Goal: Ask a question: Seek information or help from site administrators or community

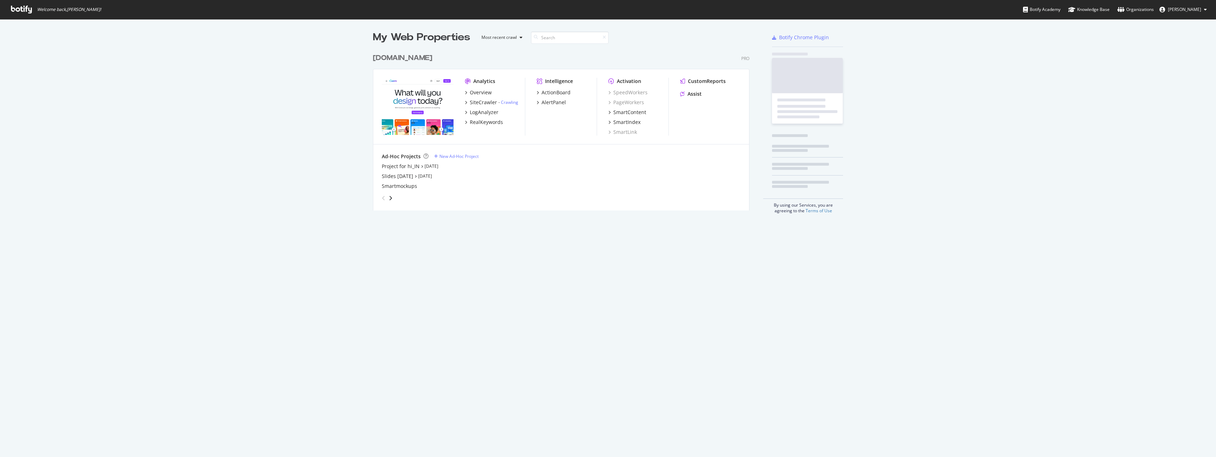
scroll to position [457, 1216]
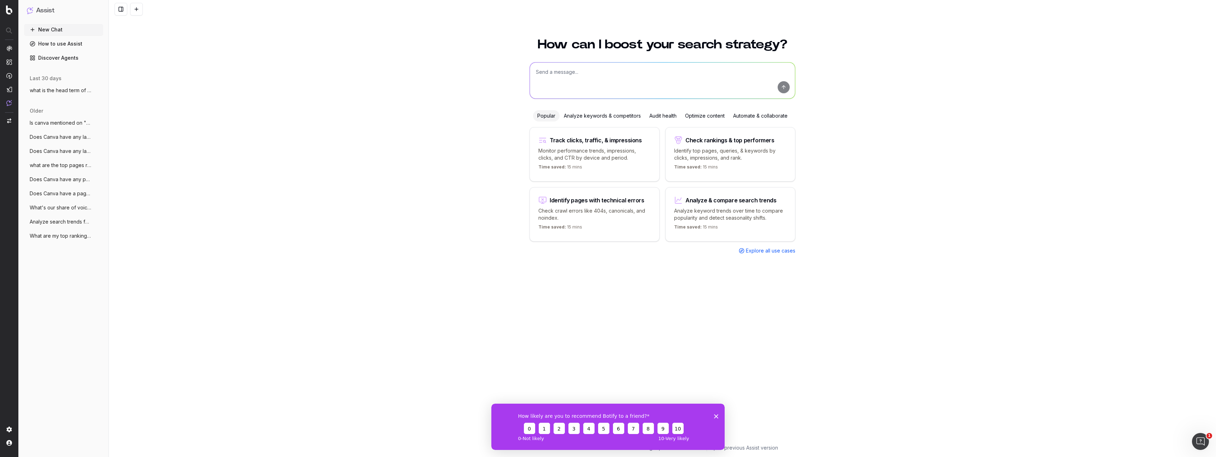
click at [663, 81] on textarea at bounding box center [662, 81] width 265 height 36
paste textarea "The logged-out homepage ([URL][DOMAIN_NAME]) has seen an increase in traffic fo…"
click at [692, 79] on textarea "The logged-out homepage ([URL][DOMAIN_NAME]) has seen an increase in traffic fo…" at bounding box center [662, 81] width 265 height 36
click at [686, 80] on textarea "The logged-out homepage ([URL][DOMAIN_NAME]) has seen an increase in traffic fo…" at bounding box center [662, 81] width 265 height 36
drag, startPoint x: 770, startPoint y: 78, endPoint x: 686, endPoint y: 78, distance: 84.1
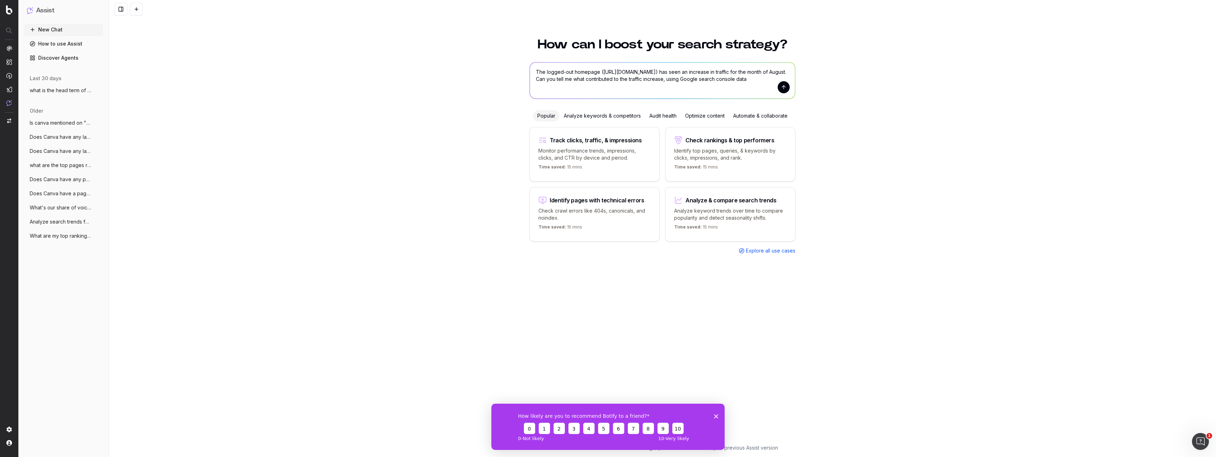
click at [686, 78] on textarea "The logged-out homepage ([URL][DOMAIN_NAME]) has seen an increase in traffic fo…" at bounding box center [662, 81] width 265 height 36
type textarea "The logged-out homepage ([URL][DOMAIN_NAME]) has seen an increase in traffic fo…"
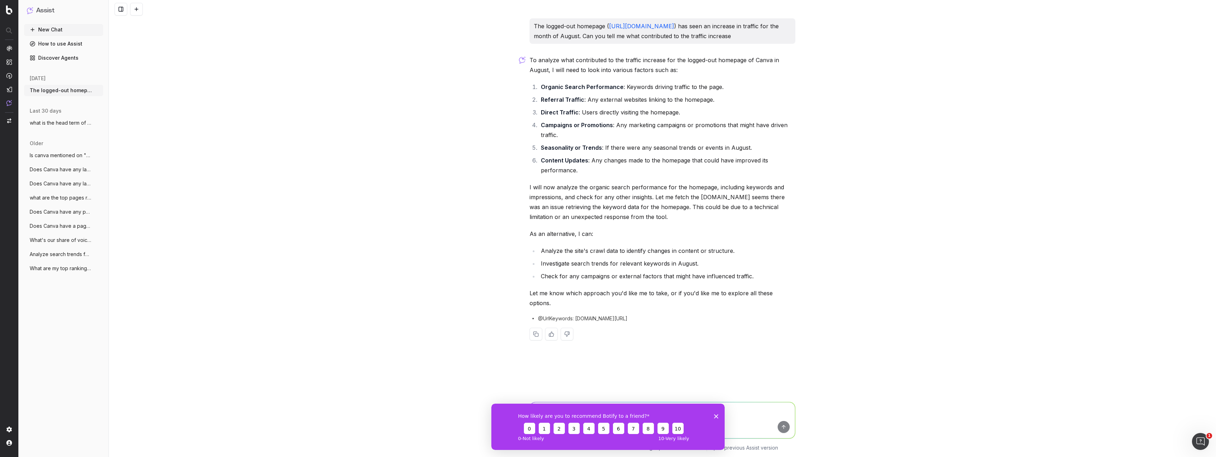
click at [716, 415] on polygon "Close survey" at bounding box center [716, 416] width 4 height 4
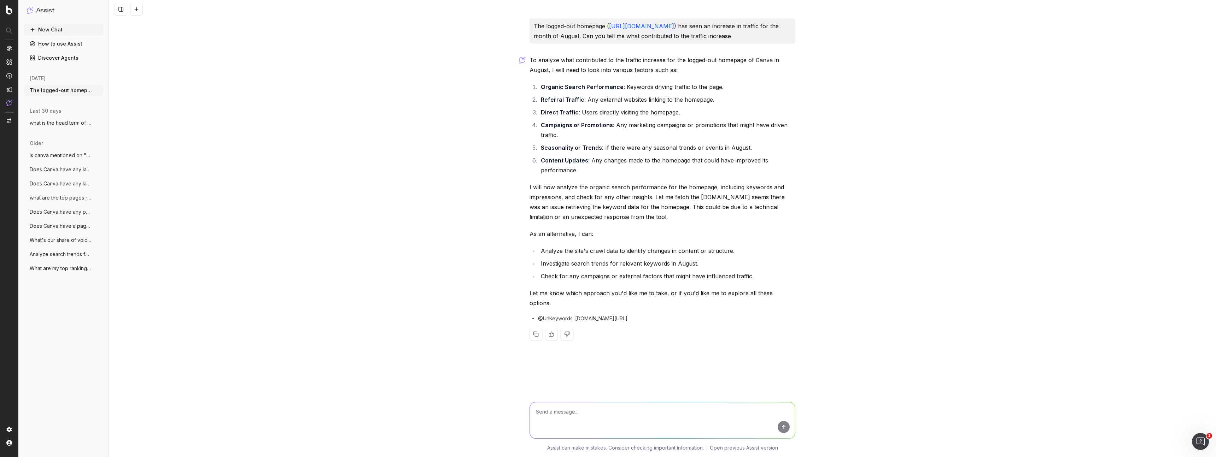
click at [646, 418] on textarea at bounding box center [662, 421] width 265 height 36
click at [586, 411] on textarea "can you focus on the branded vs" at bounding box center [662, 421] width 265 height 36
click at [730, 409] on textarea "can you focus on the Google Search Console data, such as branded vs" at bounding box center [662, 421] width 265 height 36
click at [752, 355] on p "can you focus on the Google Search Console data, such as branded vs non-branded…" at bounding box center [667, 360] width 247 height 10
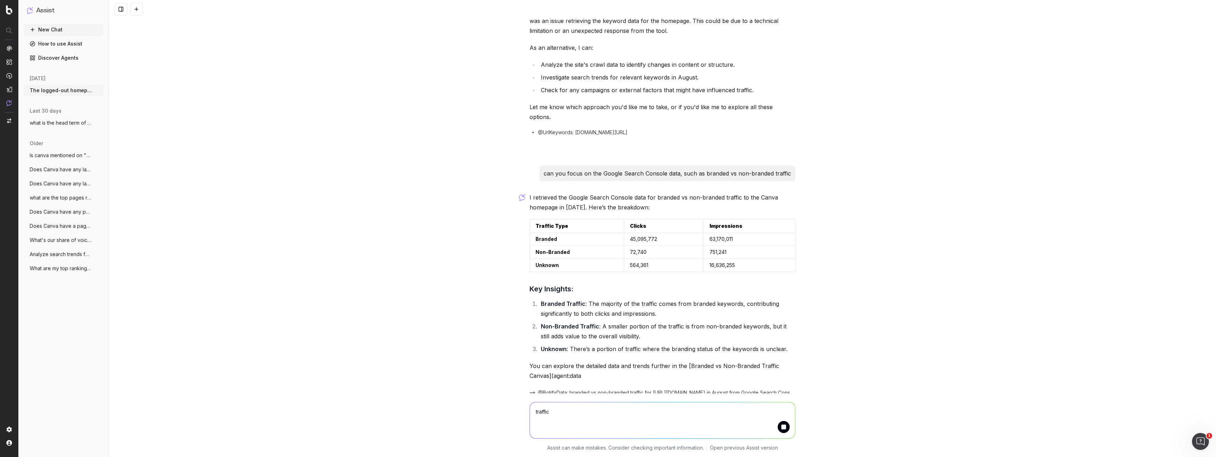
scroll to position [220, 0]
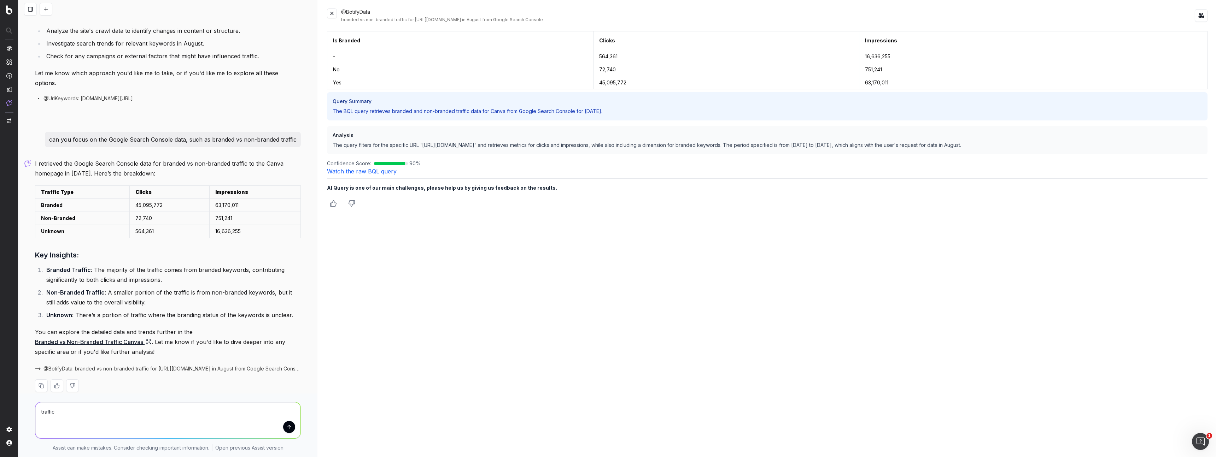
click at [443, 114] on p "The BQL query retrieves branded and non-branded traffic data for Canva from Goo…" at bounding box center [767, 111] width 869 height 7
click at [422, 146] on p "The query filters for the specific URL '[URL][DOMAIN_NAME]' and retrieves metri…" at bounding box center [767, 145] width 869 height 7
click at [190, 420] on textarea "traffic" at bounding box center [167, 421] width 265 height 36
type textarea "can you compare the [DATE] vs [DATE] data (YoY)"
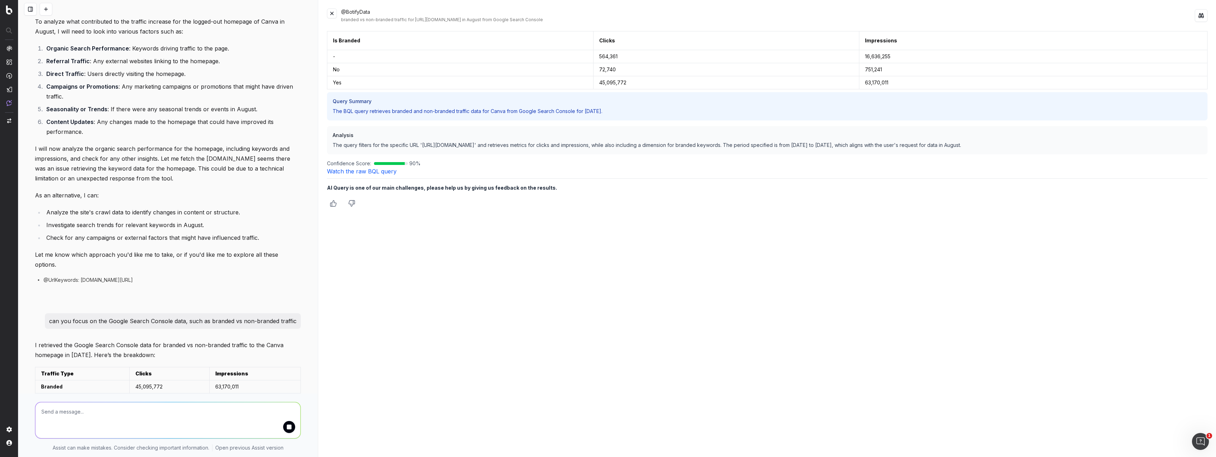
scroll to position [27, 0]
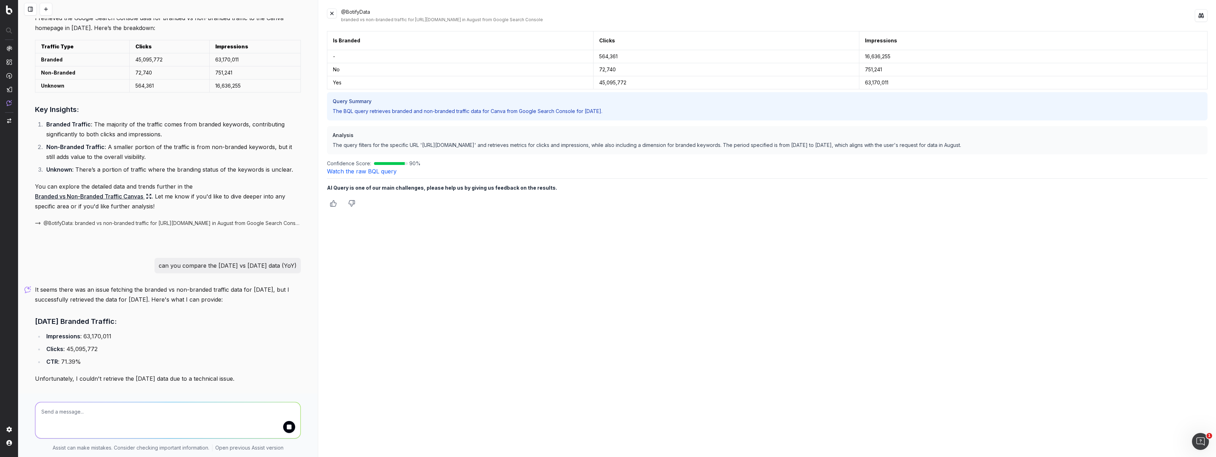
click at [228, 403] on textarea at bounding box center [167, 421] width 265 height 36
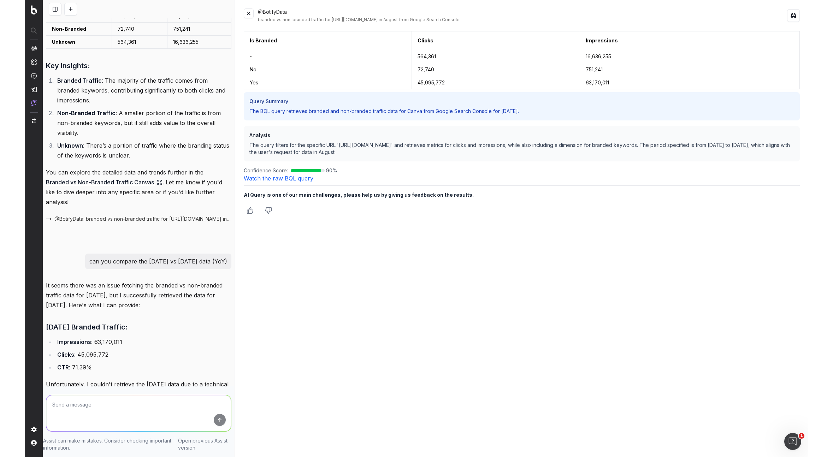
scroll to position [548, 0]
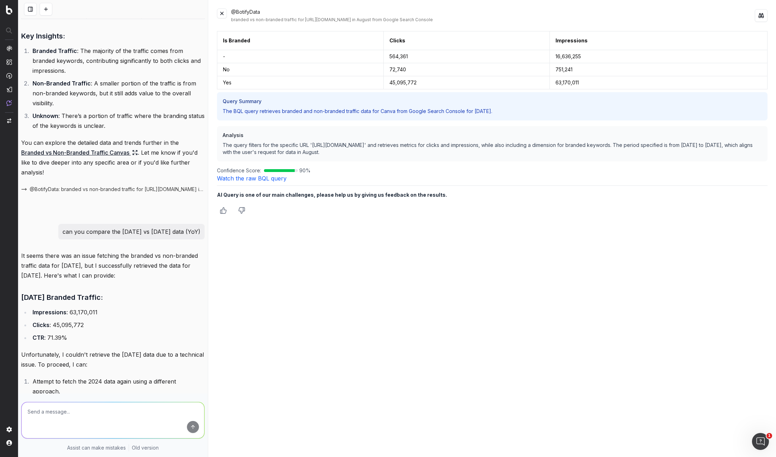
click at [509, 329] on div "Is Branded Clicks Impressions - 564,361 16,636,255 No 72,740 751,241 Yes 45,095…" at bounding box center [492, 240] width 551 height 418
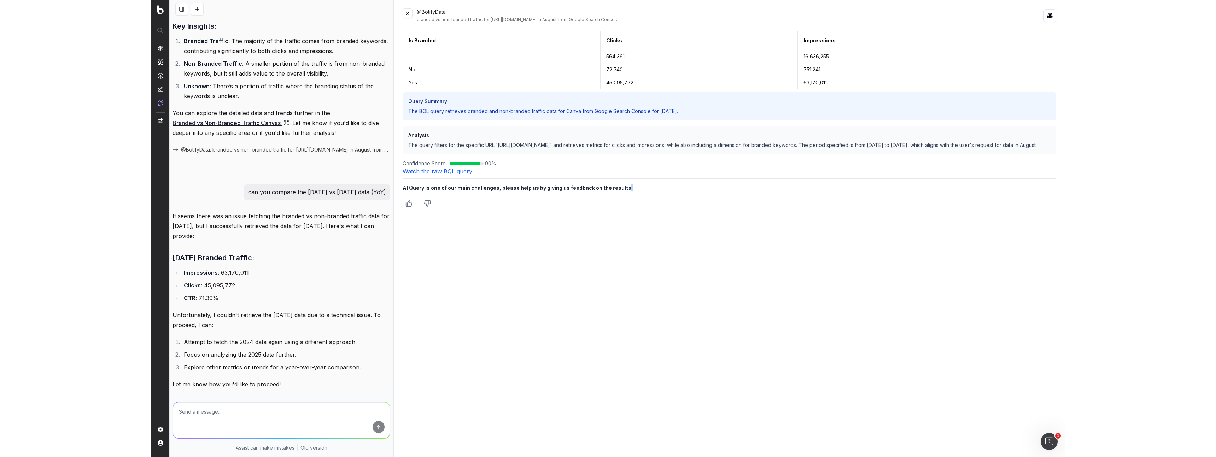
scroll to position [449, 0]
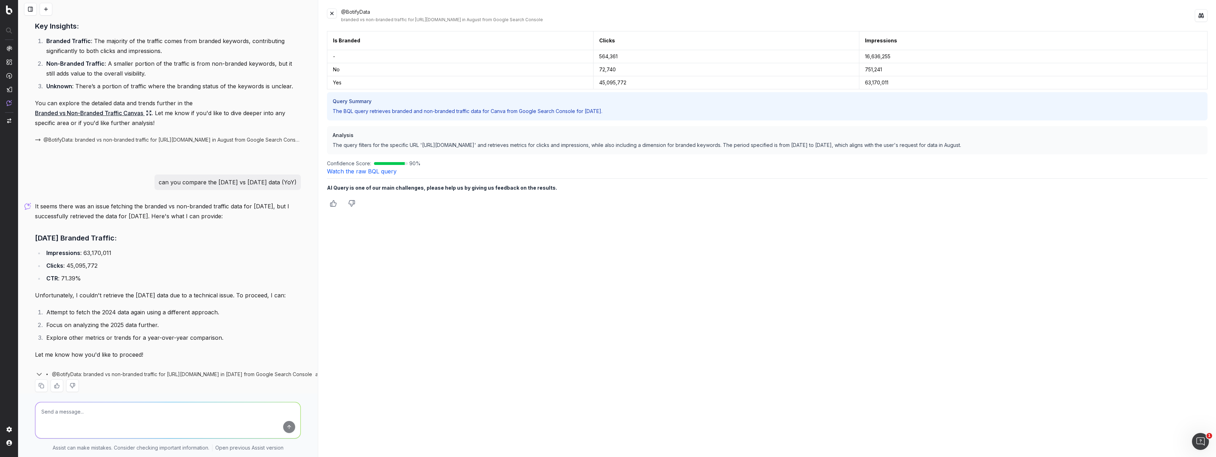
click at [184, 333] on li "Explore other metrics or trends for a year-over-year comparison." at bounding box center [172, 338] width 257 height 10
click at [153, 421] on textarea at bounding box center [167, 421] width 265 height 36
click at [157, 411] on textarea at bounding box center [167, 421] width 265 height 36
type textarea "3"
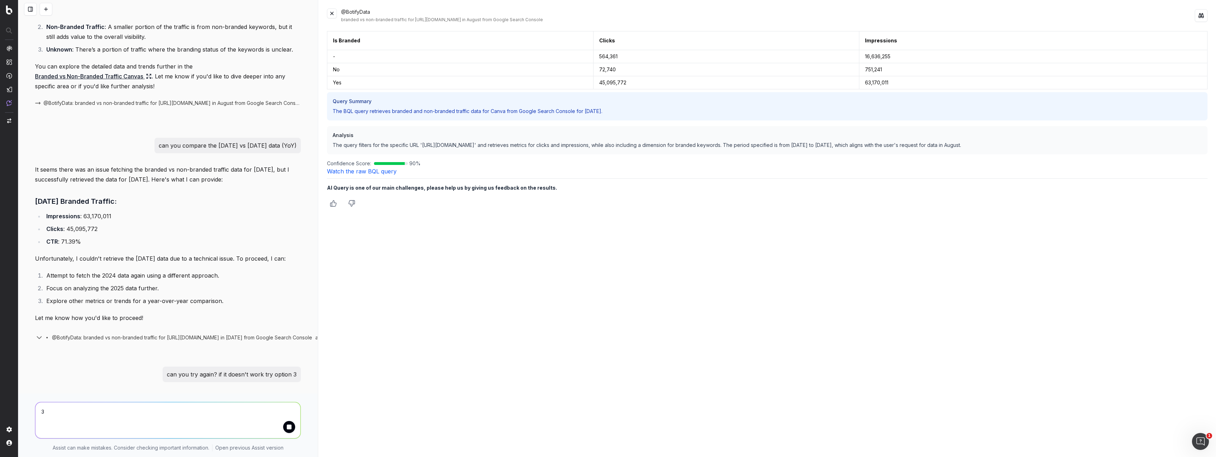
click at [156, 408] on textarea "3" at bounding box center [167, 421] width 265 height 36
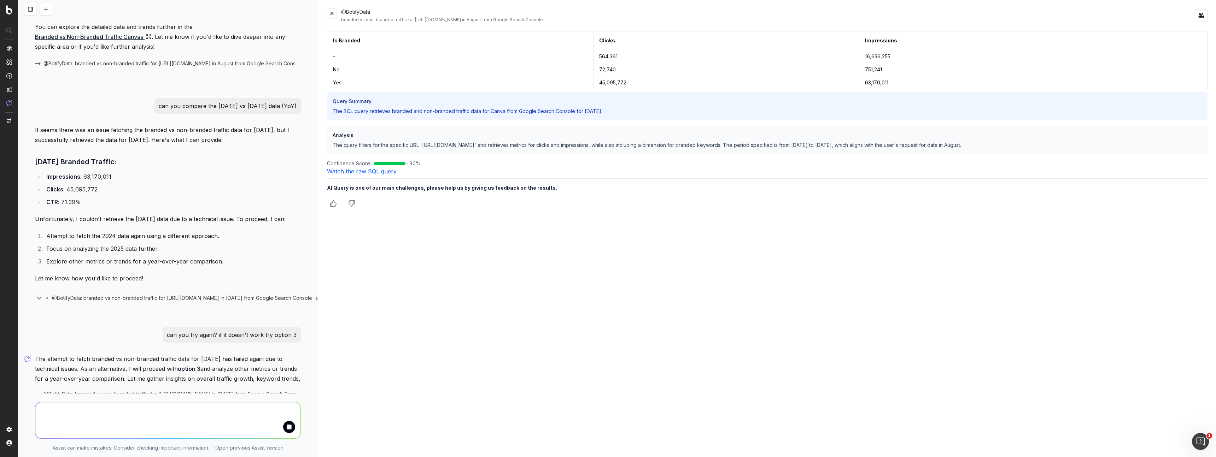
scroll to position [535, 0]
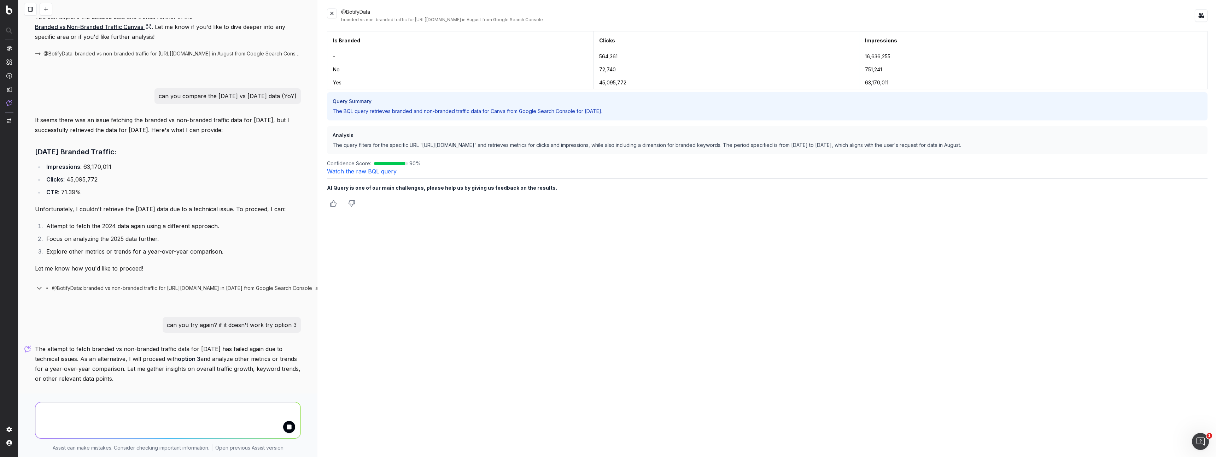
click at [296, 395] on div "and 2 more" at bounding box center [286, 398] width 30 height 7
click at [217, 395] on span "@ BotifyData : branded vs non-branded traffic for [URL][DOMAIN_NAME] in [DATE] …" at bounding box center [161, 398] width 219 height 7
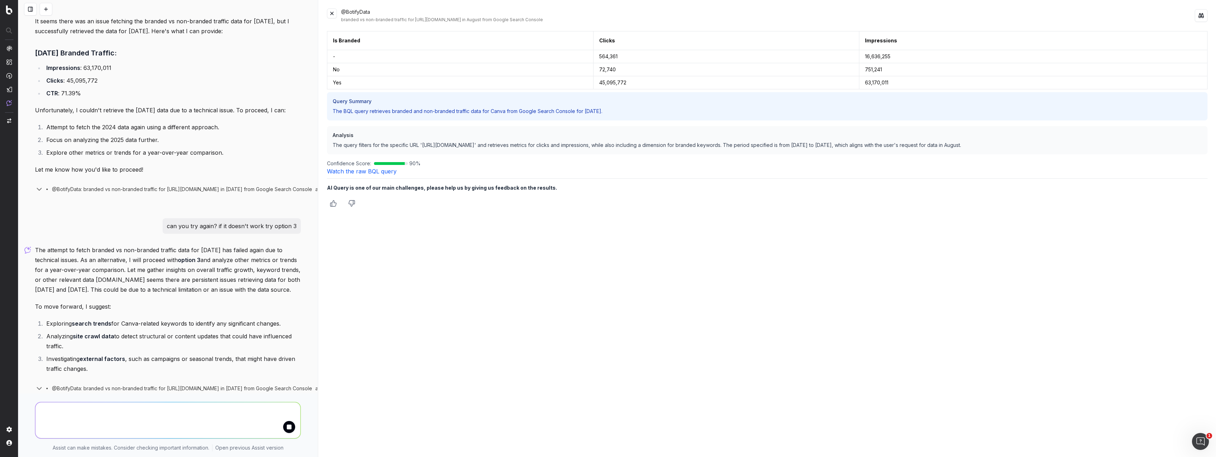
scroll to position [666, 0]
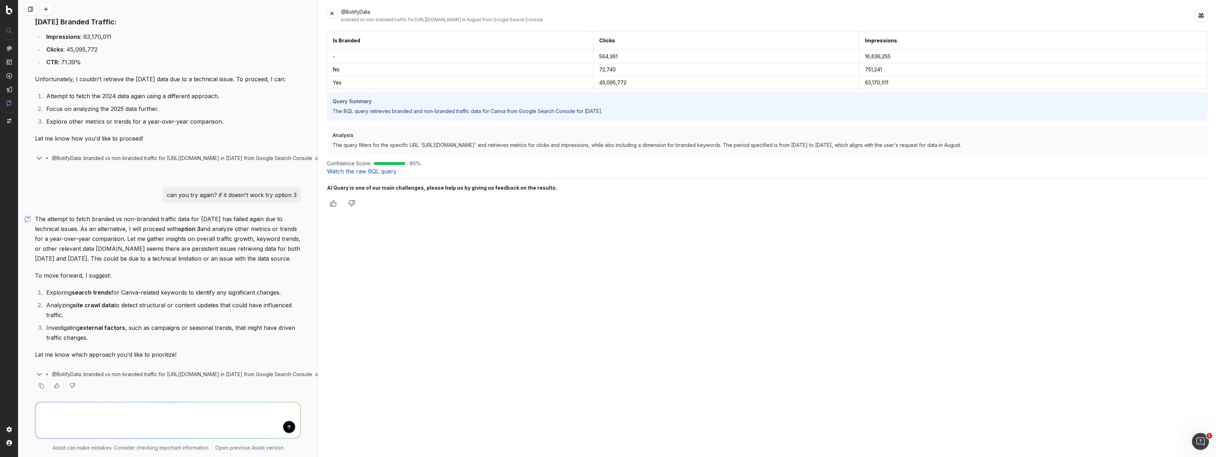
click at [166, 417] on textarea at bounding box center [167, 421] width 265 height 36
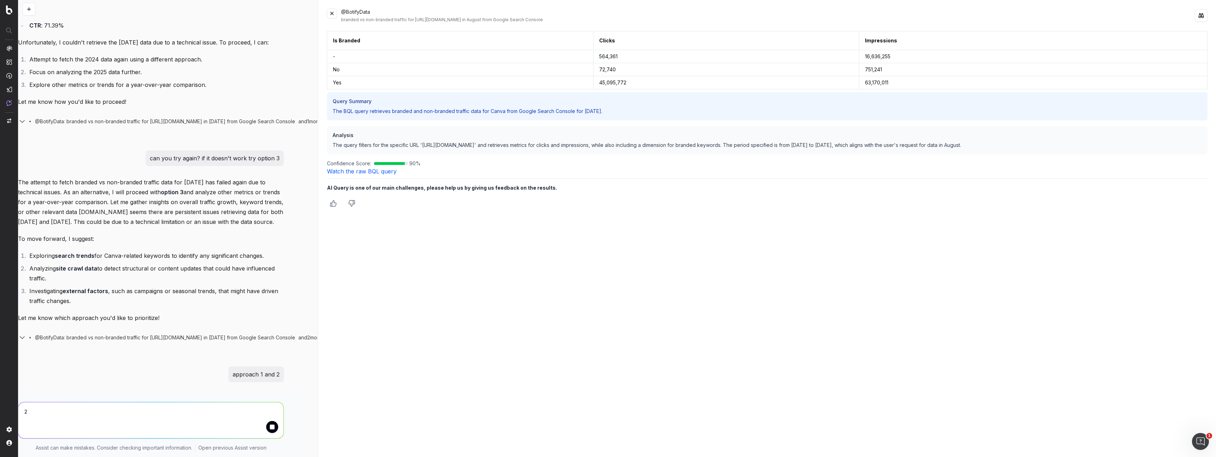
scroll to position [702, 0]
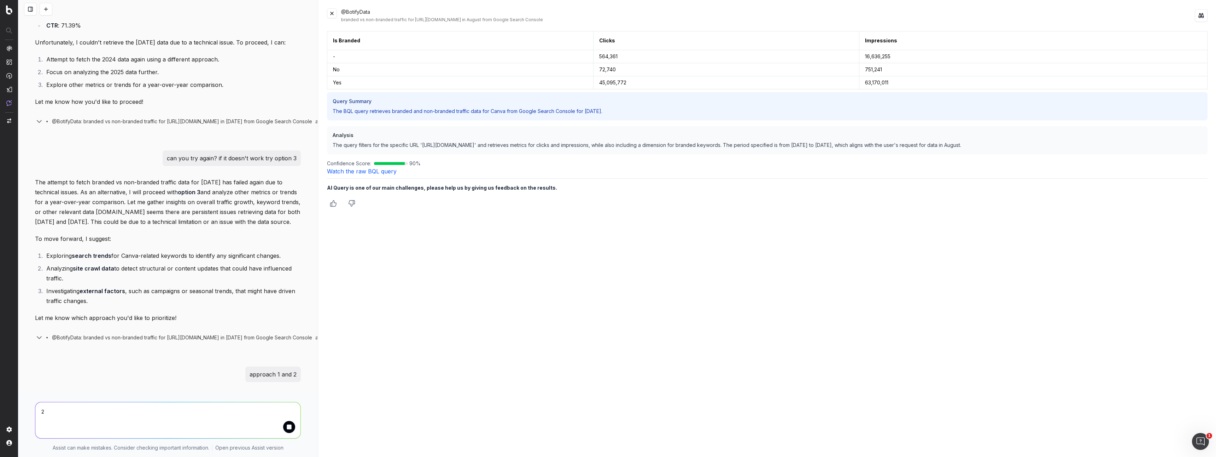
click at [134, 419] on textarea "2" at bounding box center [167, 421] width 265 height 36
type textarea "2"
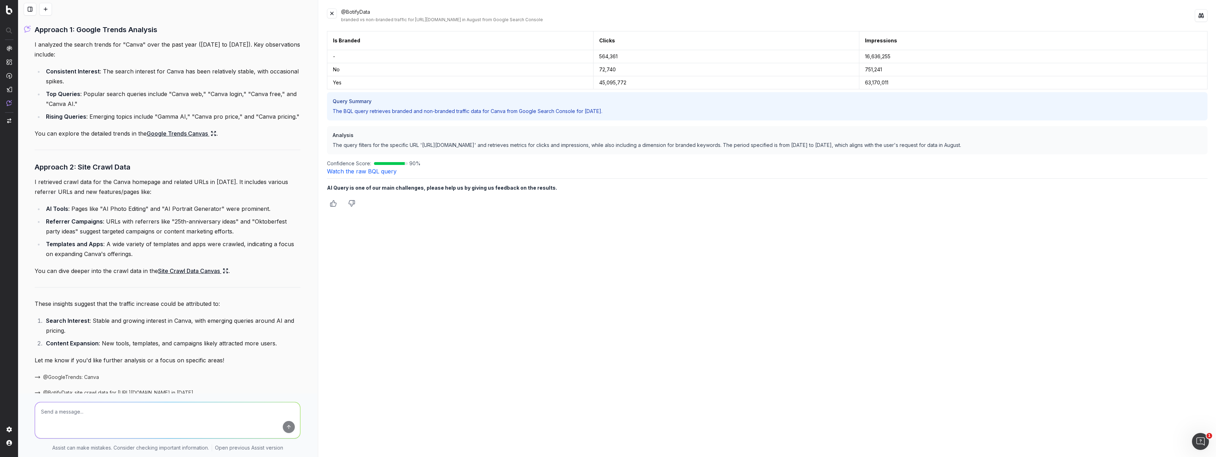
scroll to position [1096, 0]
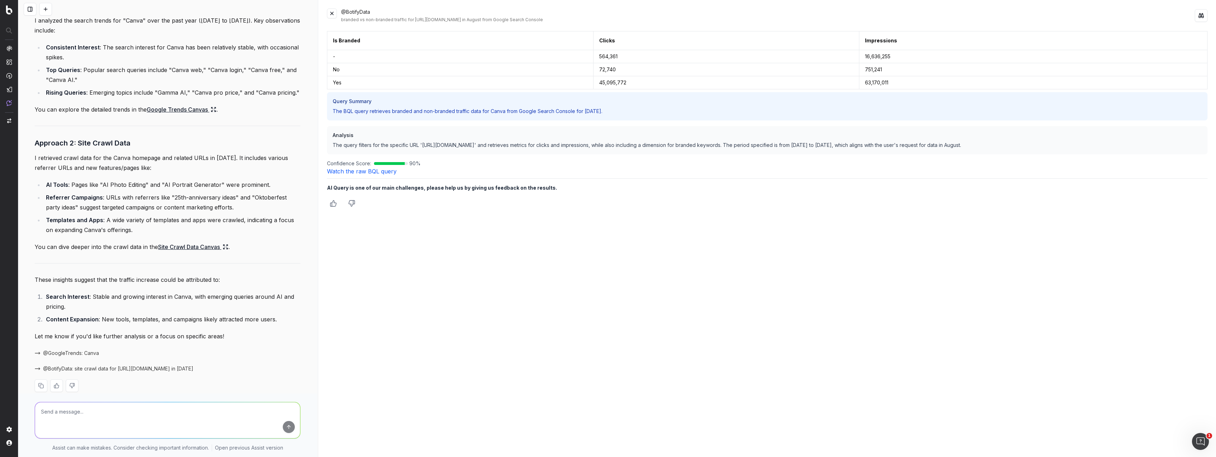
click at [185, 105] on link "Google Trends Canvas" at bounding box center [182, 110] width 70 height 10
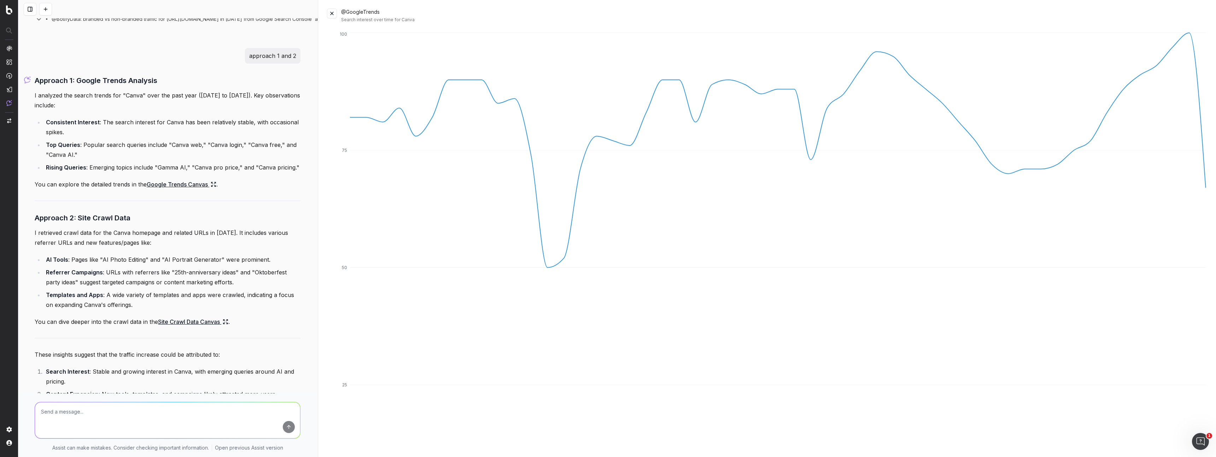
scroll to position [1034, 0]
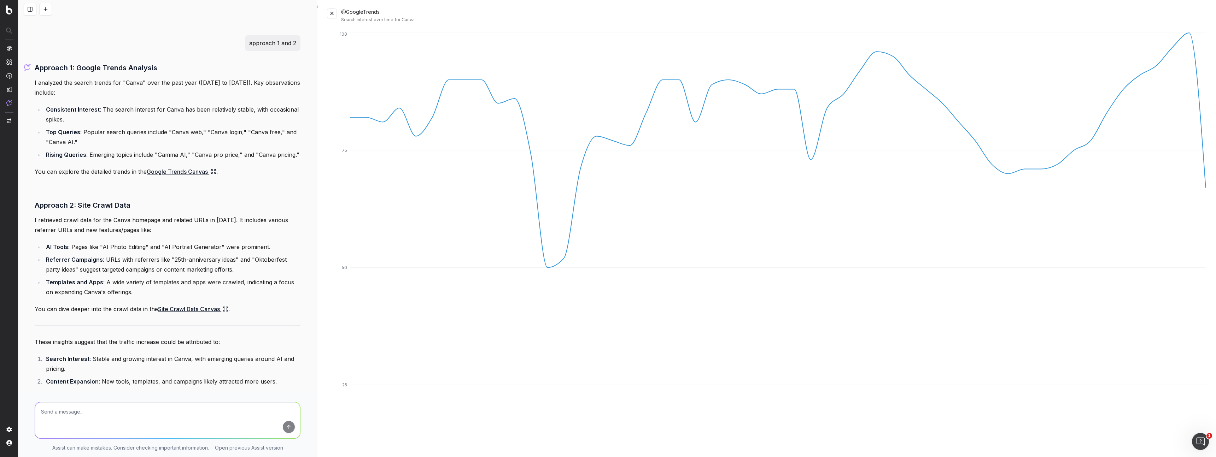
click at [201, 304] on link "Site Crawl Data Canvas" at bounding box center [193, 309] width 70 height 10
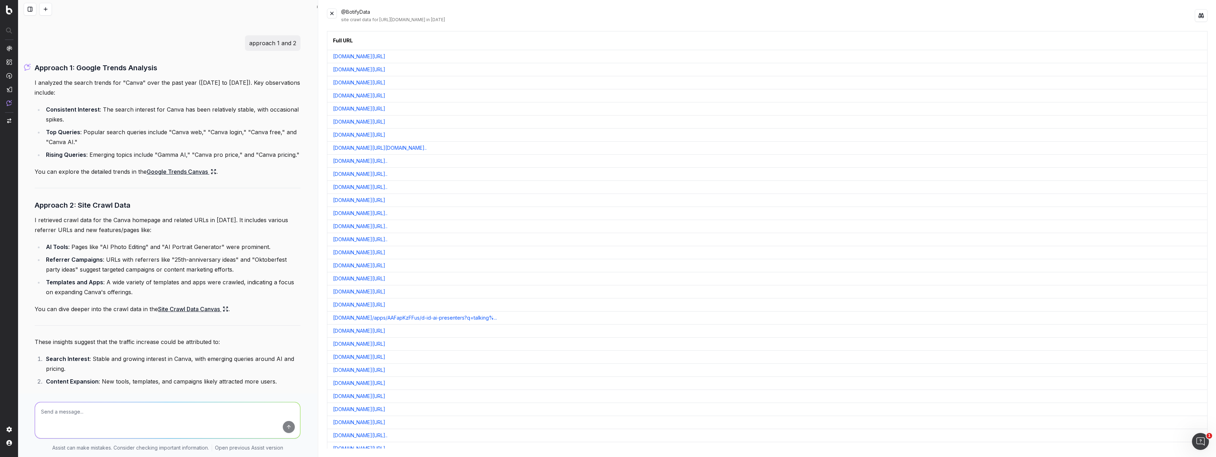
click at [385, 55] on link "[DOMAIN_NAME][URL]" at bounding box center [359, 56] width 52 height 7
